Goal: Check status: Check status

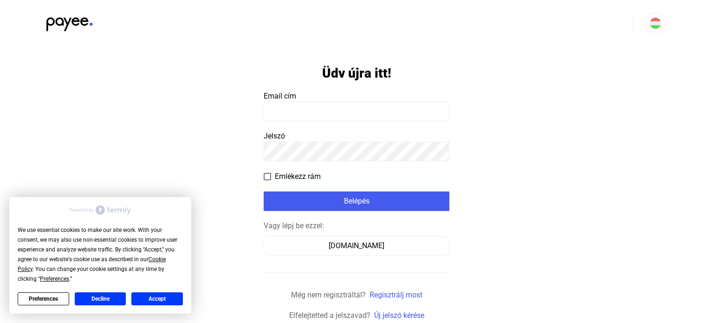
click at [329, 115] on input at bounding box center [357, 112] width 186 height 20
paste input "**********"
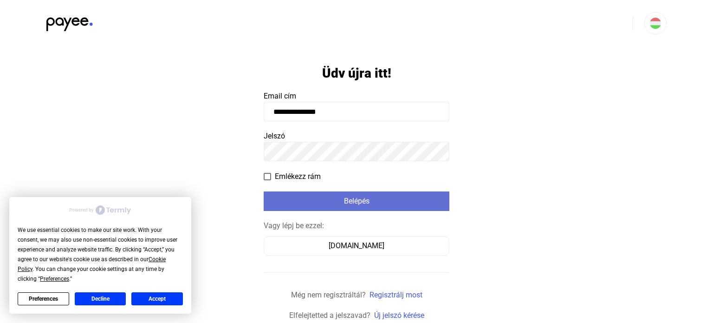
click at [308, 202] on div "Belépés" at bounding box center [357, 200] width 180 height 11
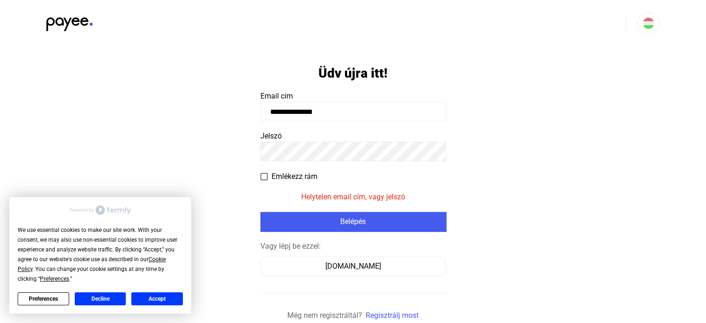
click at [0, 140] on app-form-template "**********" at bounding box center [353, 193] width 706 height 295
click at [362, 114] on input "**********" at bounding box center [353, 112] width 186 height 20
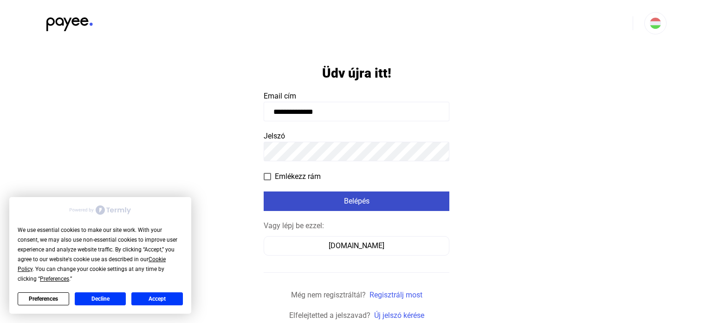
type input "**********"
click at [401, 195] on button "Belépés" at bounding box center [357, 201] width 186 height 20
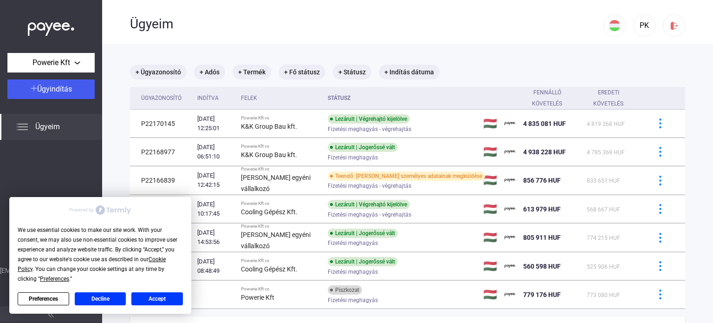
click at [335, 31] on div "Ügyeim" at bounding box center [367, 24] width 474 height 16
click at [158, 297] on button "Accept" at bounding box center [157, 298] width 52 height 13
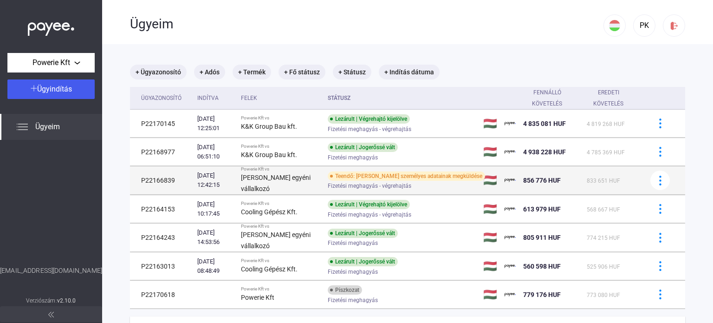
click at [356, 174] on div "Teendő: [PERSON_NAME] személyes adatainak megküldése" at bounding box center [406, 175] width 157 height 9
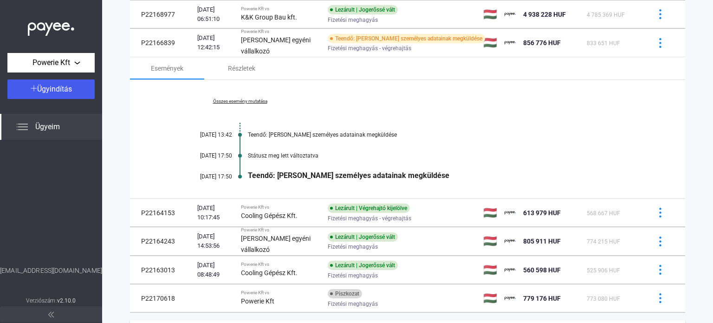
scroll to position [139, 0]
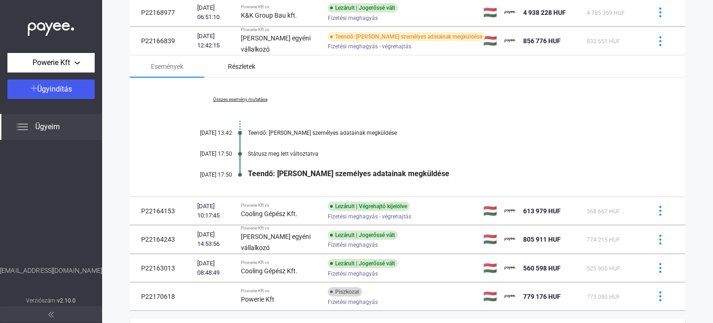
click at [246, 66] on div "Részletek" at bounding box center [241, 66] width 27 height 11
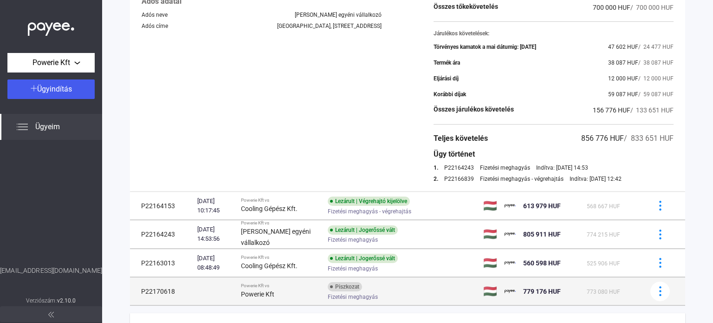
scroll to position [279, 0]
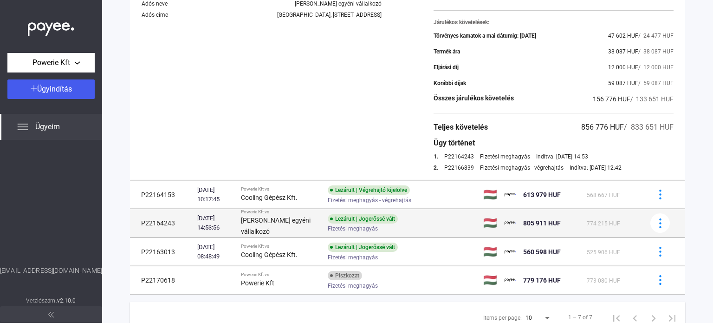
click at [422, 222] on div "Lezárult | Jogerőssé vált Fizetési meghagyás" at bounding box center [402, 223] width 148 height 18
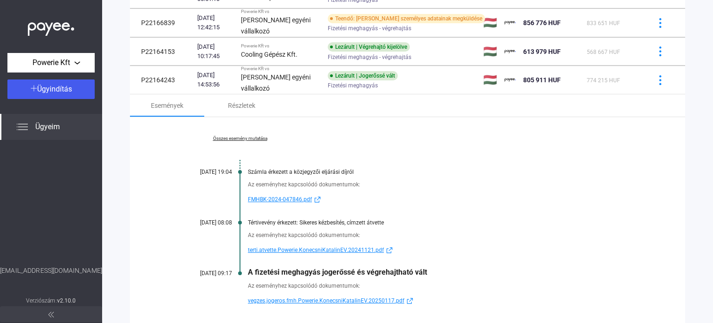
scroll to position [193, 0]
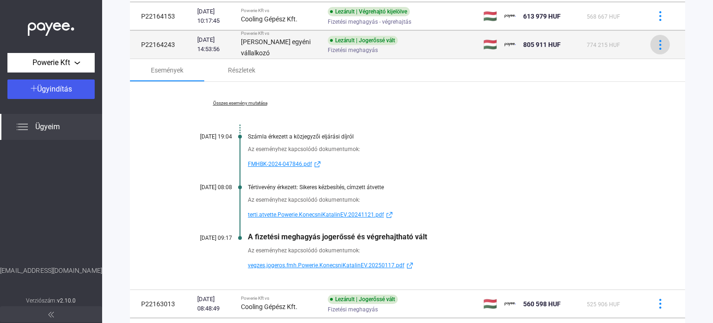
click at [656, 40] on img at bounding box center [661, 45] width 10 height 10
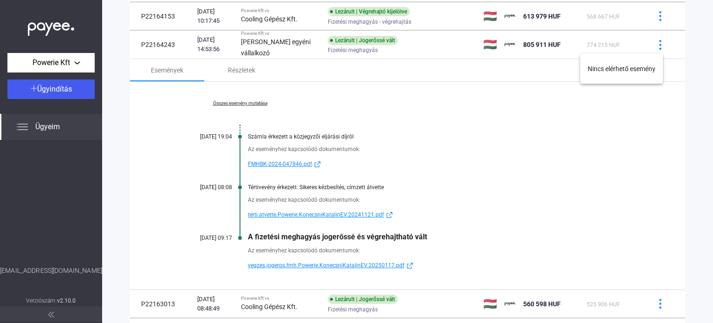
click at [243, 70] on div at bounding box center [356, 161] width 713 height 323
click at [241, 67] on div "Részletek" at bounding box center [241, 70] width 27 height 11
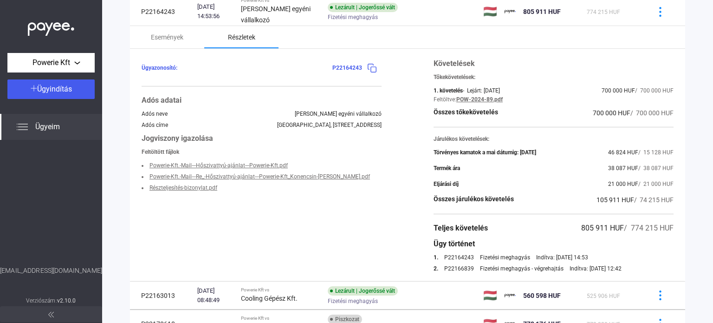
scroll to position [167, 0]
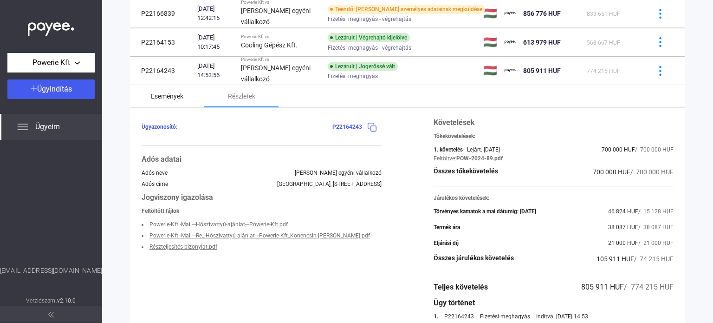
click at [170, 96] on div "Események" at bounding box center [167, 96] width 33 height 11
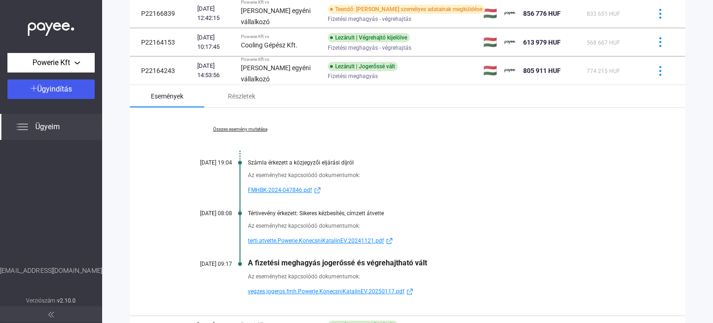
scroll to position [213, 0]
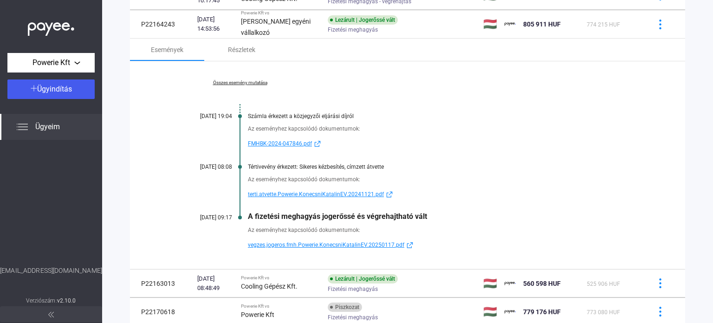
click at [254, 83] on link "Összes esemény mutatása" at bounding box center [239, 83] width 127 height 6
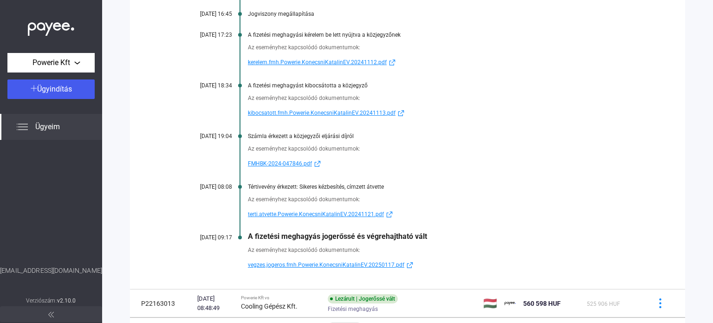
scroll to position [445, 0]
